Goal: Check status: Check status

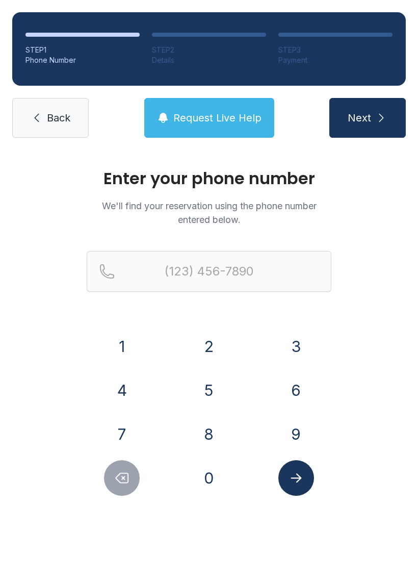
click at [310, 339] on button "3" at bounding box center [296, 346] width 36 height 36
click at [212, 347] on button "2" at bounding box center [209, 346] width 36 height 36
click at [304, 345] on button "3" at bounding box center [296, 346] width 36 height 36
click at [304, 388] on button "6" at bounding box center [296, 390] width 36 height 36
click at [135, 428] on button "7" at bounding box center [122, 434] width 36 height 36
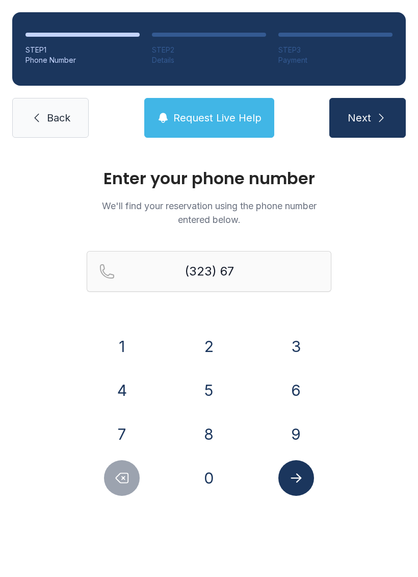
click at [116, 371] on div "1 2 3 4 5 6 7 8 9 0" at bounding box center [209, 411] width 245 height 167
click at [129, 389] on button "4" at bounding box center [122, 390] width 36 height 36
click at [201, 353] on button "2" at bounding box center [209, 346] width 36 height 36
click at [122, 397] on button "4" at bounding box center [122, 390] width 36 height 36
click at [210, 341] on button "2" at bounding box center [209, 346] width 36 height 36
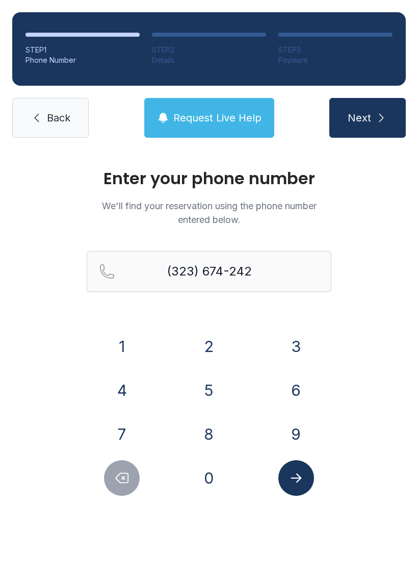
click at [210, 385] on button "5" at bounding box center [209, 390] width 36 height 36
type input "[PHONE_NUMBER]"
click at [297, 481] on icon "Submit lookup form" at bounding box center [296, 477] width 11 height 9
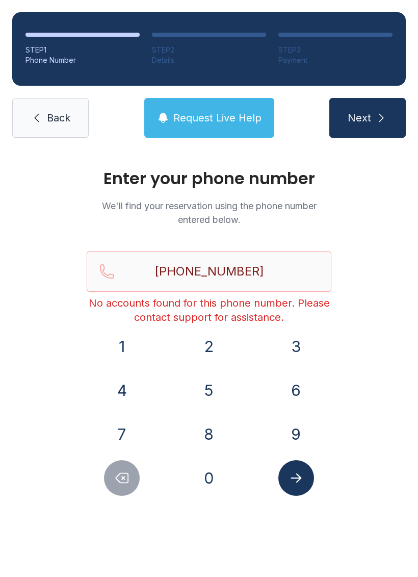
click at [49, 120] on span "Back" at bounding box center [58, 118] width 23 height 14
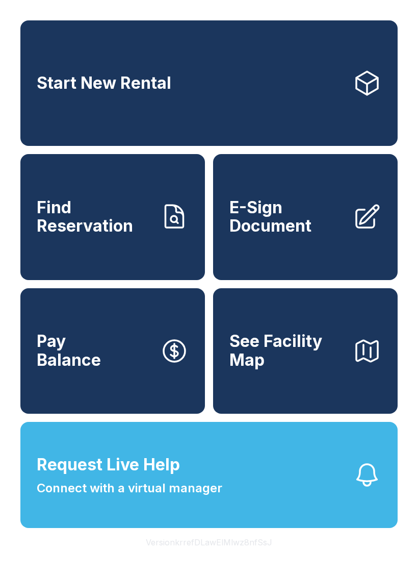
click at [136, 233] on span "Find Reservation" at bounding box center [94, 216] width 115 height 37
